Goal: Task Accomplishment & Management: Complete application form

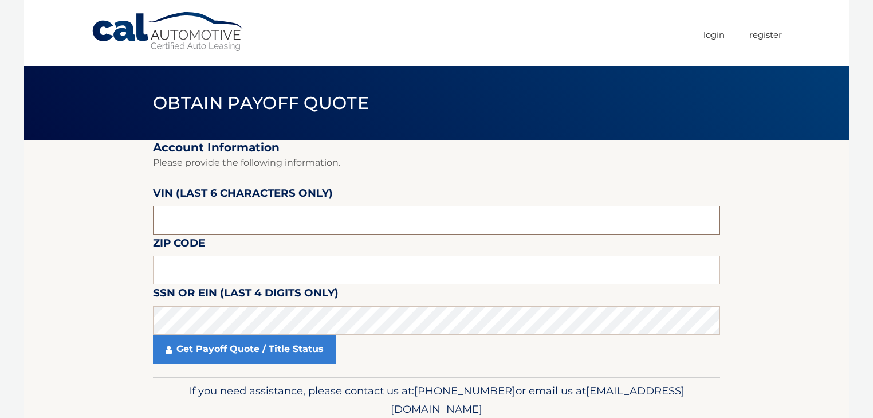
click at [286, 219] on input "text" at bounding box center [436, 220] width 567 height 29
type input "305560"
click at [266, 266] on input "text" at bounding box center [436, 269] width 567 height 29
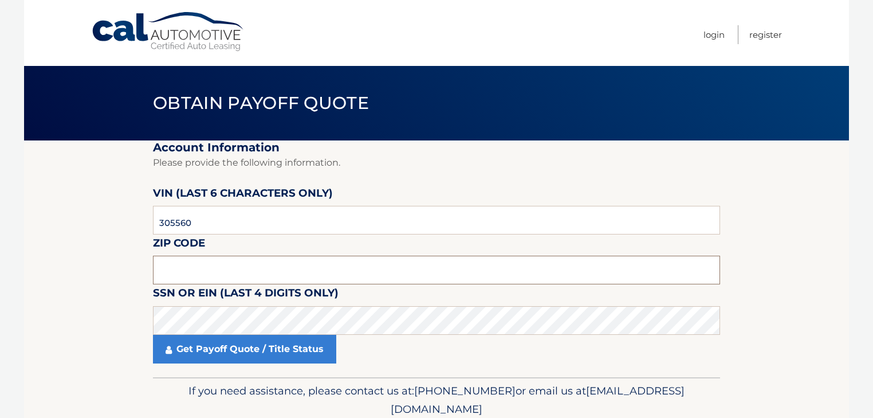
click at [293, 261] on input "text" at bounding box center [436, 269] width 567 height 29
type input "33971"
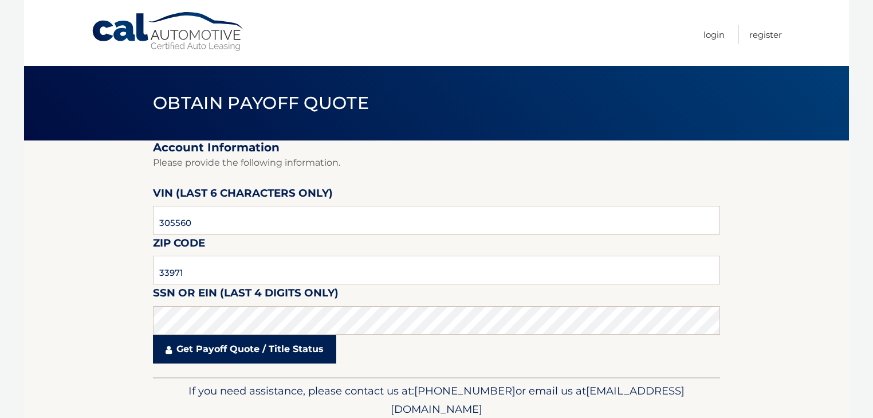
click at [266, 347] on link "Get Payoff Quote / Title Status" at bounding box center [244, 348] width 183 height 29
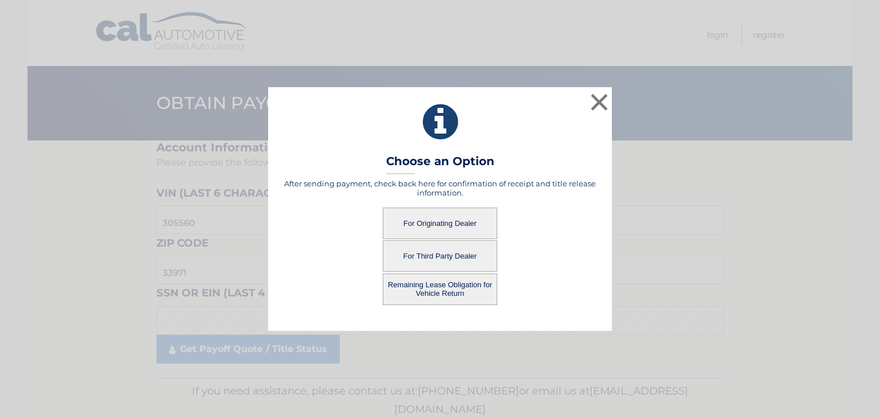
click at [462, 225] on button "For Originating Dealer" at bounding box center [440, 222] width 115 height 31
click at [474, 222] on button "For Originating Dealer" at bounding box center [440, 222] width 115 height 31
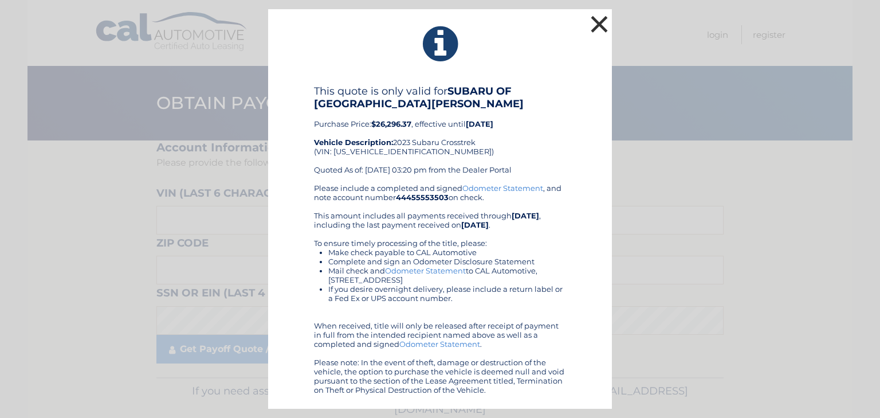
click at [600, 23] on button "×" at bounding box center [599, 24] width 23 height 23
